Goal: Check status: Check status

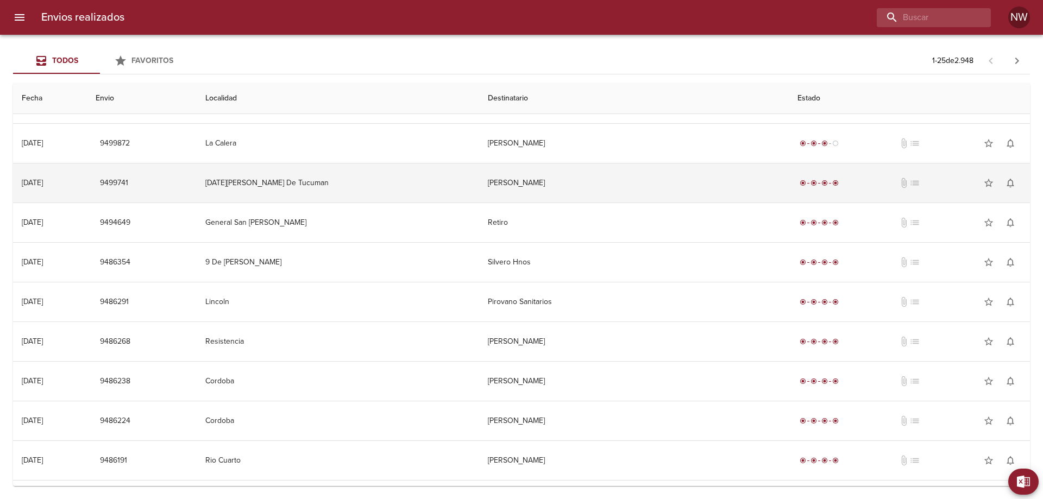
scroll to position [489, 0]
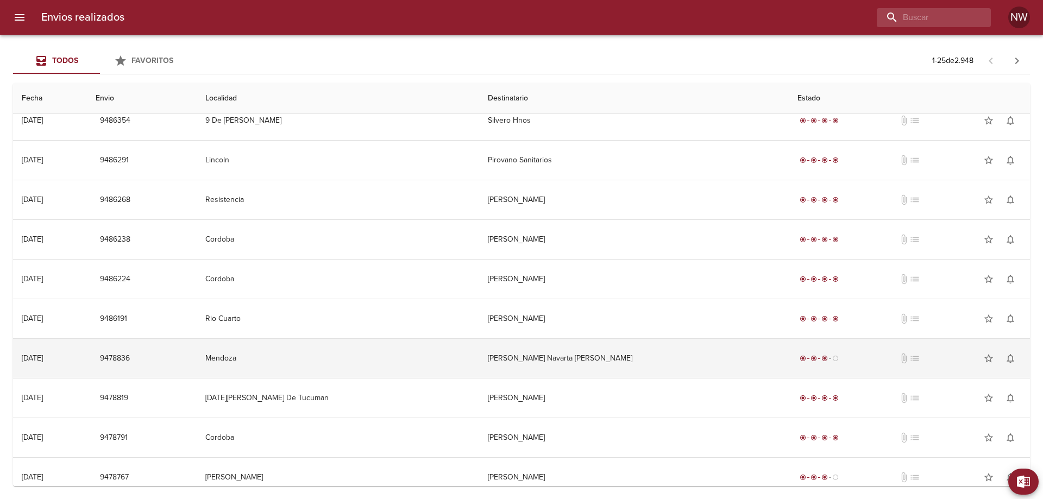
click at [692, 378] on td "[PERSON_NAME] Navarta [PERSON_NAME]" at bounding box center [634, 358] width 310 height 39
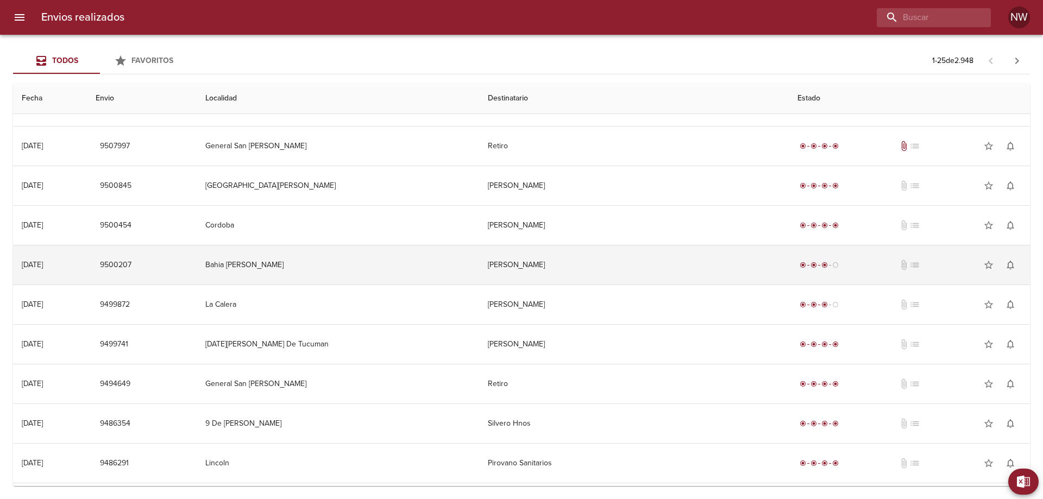
scroll to position [163, 0]
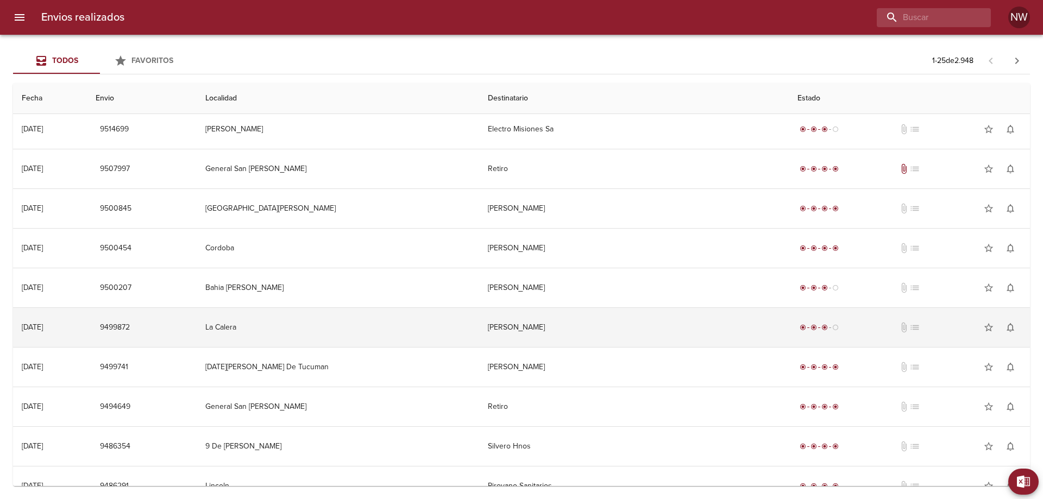
click at [669, 347] on td "[PERSON_NAME]" at bounding box center [634, 327] width 310 height 39
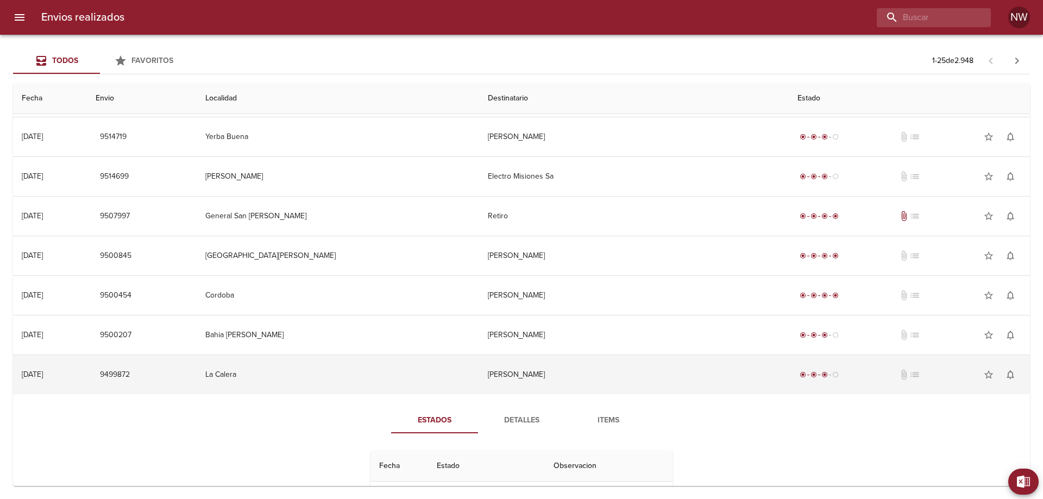
scroll to position [109, 0]
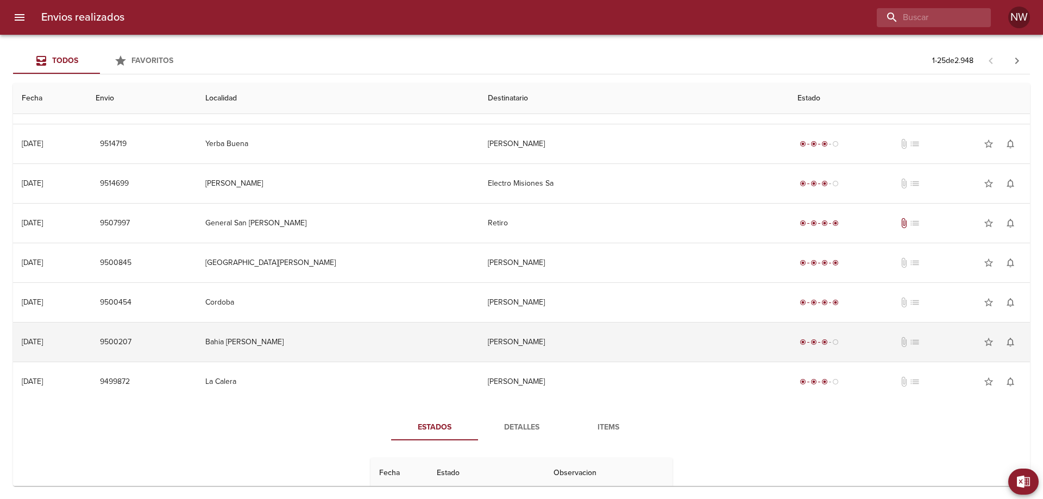
click at [667, 356] on td "[PERSON_NAME]" at bounding box center [634, 342] width 310 height 39
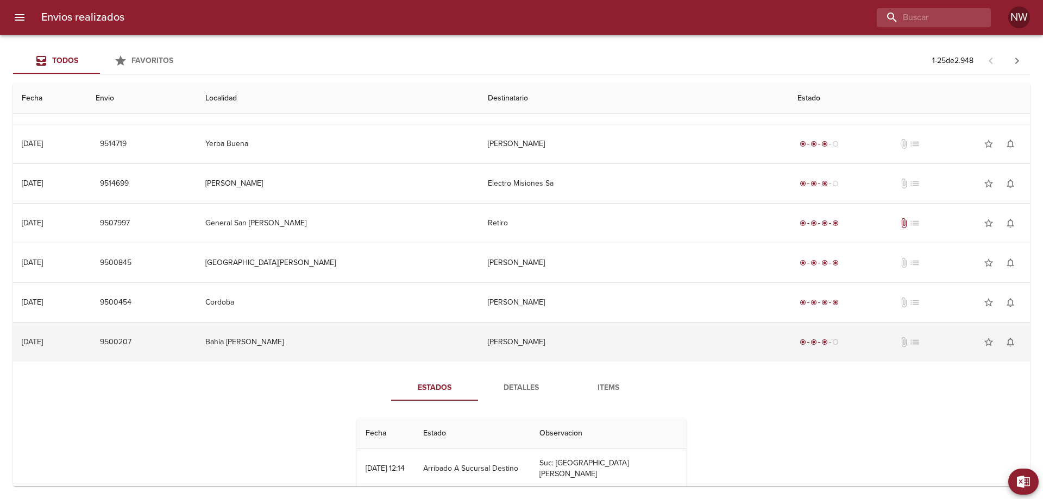
click at [693, 360] on td "[PERSON_NAME]" at bounding box center [634, 342] width 310 height 39
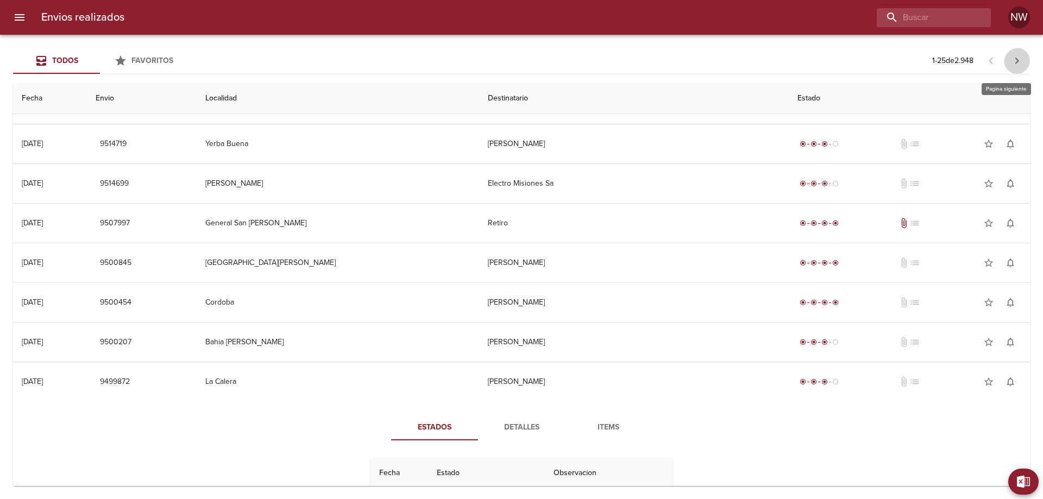
click at [1010, 64] on icon "button" at bounding box center [1016, 60] width 13 height 13
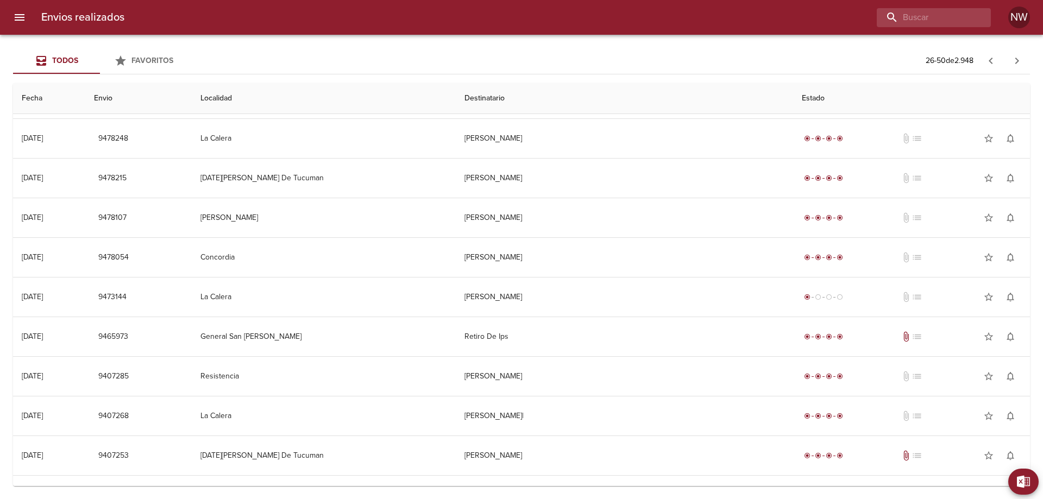
scroll to position [435, 0]
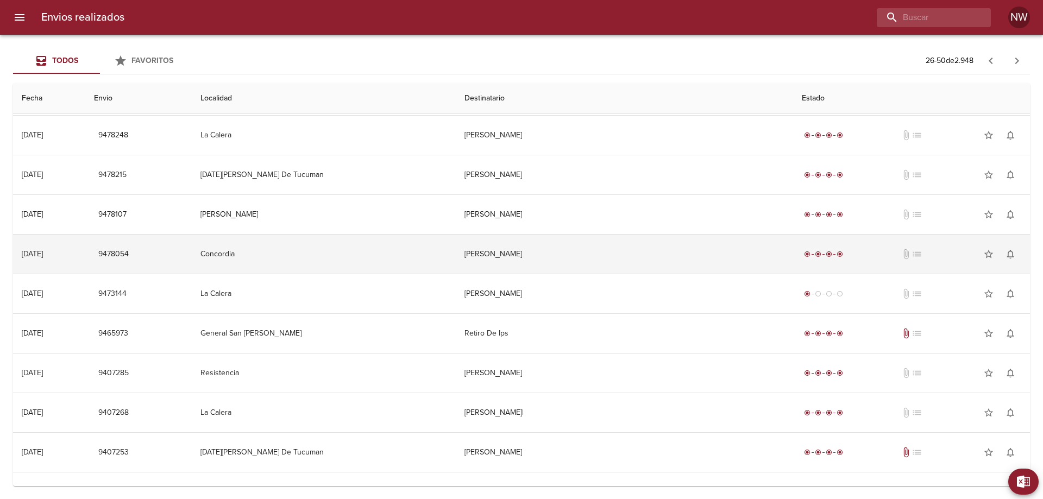
click at [707, 274] on td "Omar Bruno" at bounding box center [624, 254] width 337 height 39
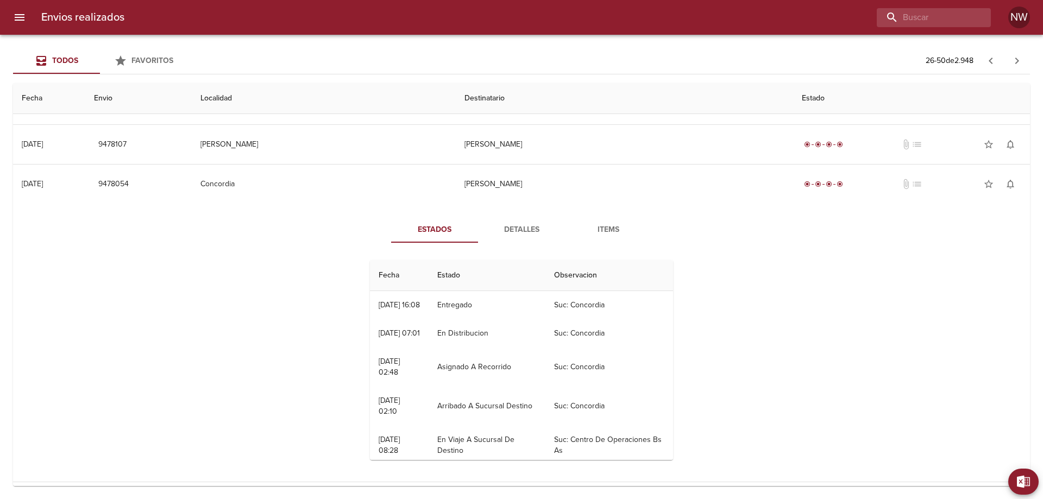
scroll to position [489, 0]
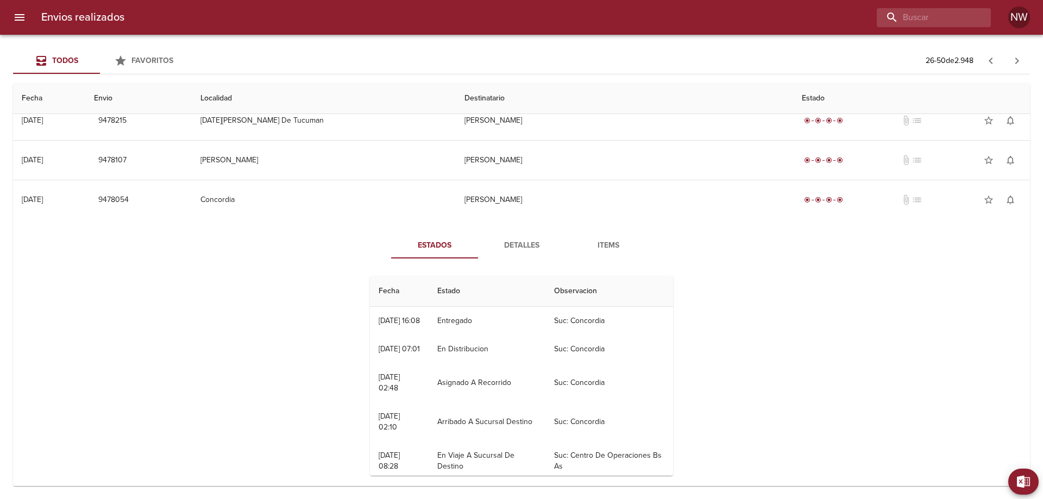
click at [520, 253] on span "Detalles" at bounding box center [522, 246] width 74 height 14
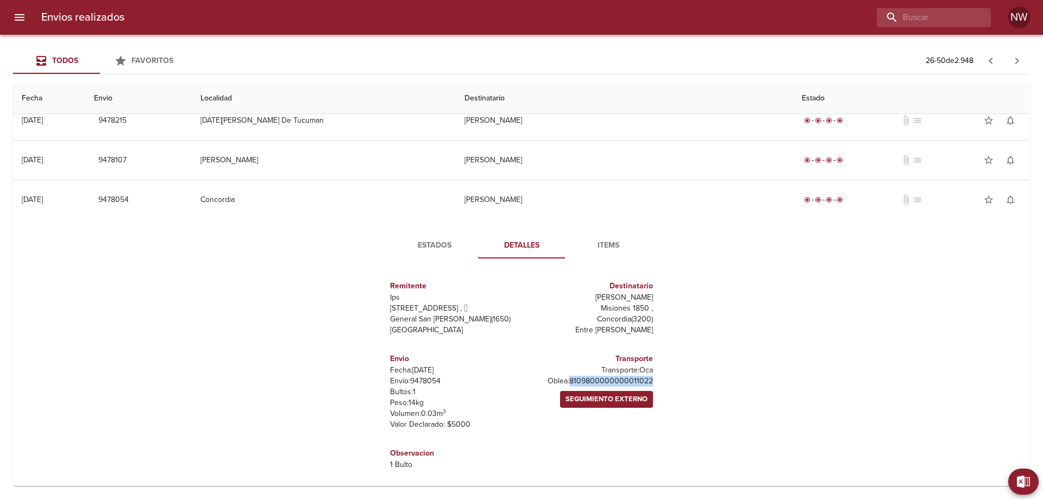
drag, startPoint x: 650, startPoint y: 440, endPoint x: 543, endPoint y: 440, distance: 106.5
click at [543, 440] on div "Remitente Ips Calle 70 4467 ,   General San Martin ( 1650 ) Buenos Aires Destin…" at bounding box center [521, 375] width 299 height 216
copy p "8109800000000011022"
